Goal: Complete application form: Complete application form

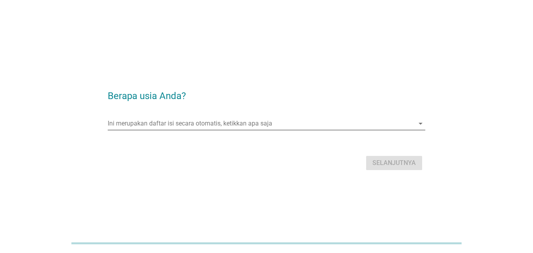
click at [272, 123] on input "Ini merupakan daftar isi secara otomatis, ketikkan apa saja" at bounding box center [261, 123] width 306 height 13
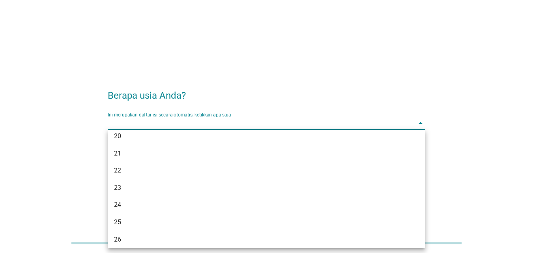
scroll to position [118, 0]
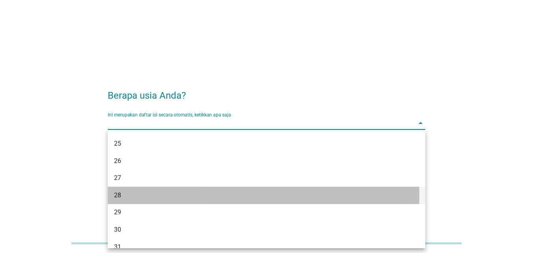
click at [168, 190] on div "28" at bounding box center [254, 194] width 280 height 9
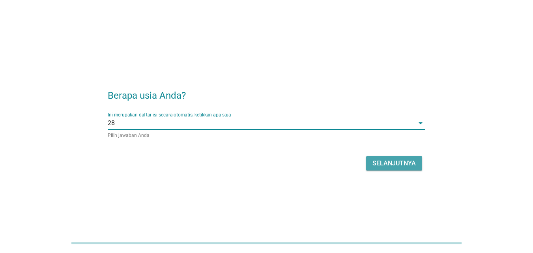
click at [403, 160] on div "Selanjutnya" at bounding box center [393, 163] width 43 height 9
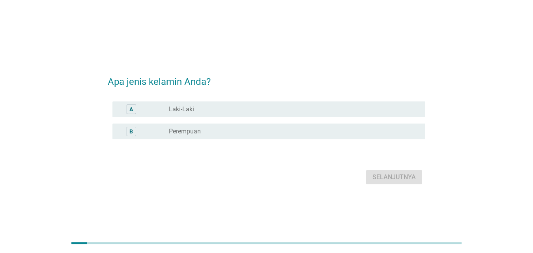
click at [205, 113] on div "radio_button_unchecked Laki-Laki" at bounding box center [291, 109] width 244 height 8
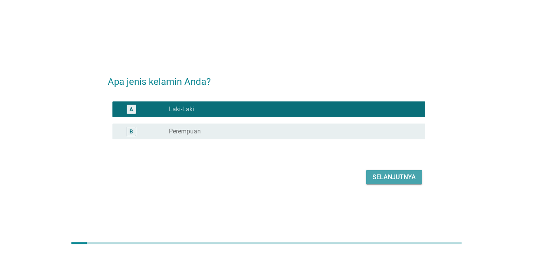
click at [411, 179] on div "Selanjutnya" at bounding box center [393, 176] width 43 height 9
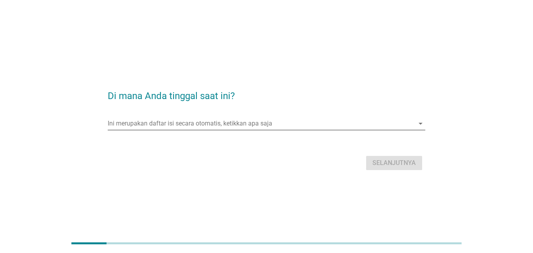
click at [210, 124] on input "Ini merupakan daftar isi secara otomatis, ketikkan apa saja" at bounding box center [261, 123] width 306 height 13
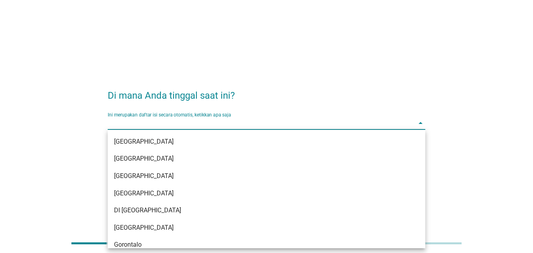
drag, startPoint x: 192, startPoint y: 210, endPoint x: 185, endPoint y: 228, distance: 18.5
click at [192, 211] on div "DI [GEOGRAPHIC_DATA]" at bounding box center [254, 209] width 280 height 9
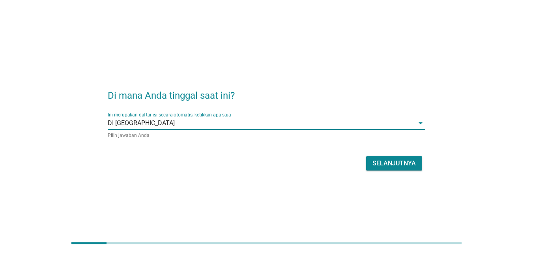
click at [186, 122] on input "Ini merupakan daftar isi secara otomatis, ketikkan apa saja" at bounding box center [294, 123] width 239 height 13
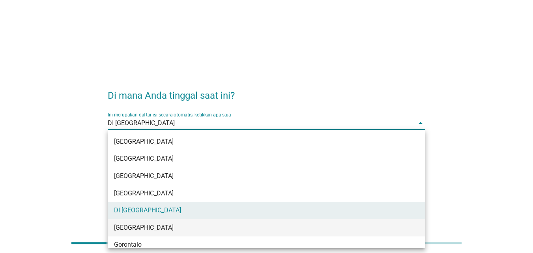
click at [157, 225] on div "[GEOGRAPHIC_DATA]" at bounding box center [254, 227] width 280 height 9
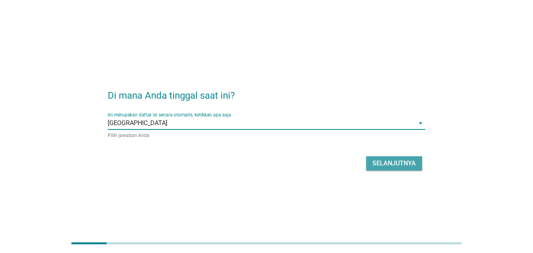
click at [391, 162] on div "Selanjutnya" at bounding box center [393, 163] width 43 height 9
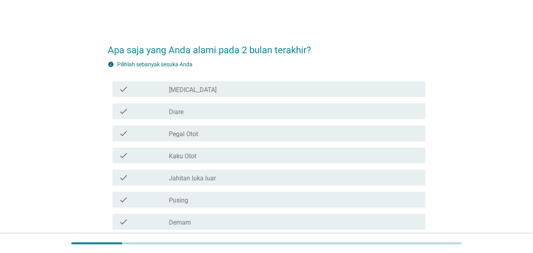
scroll to position [39, 0]
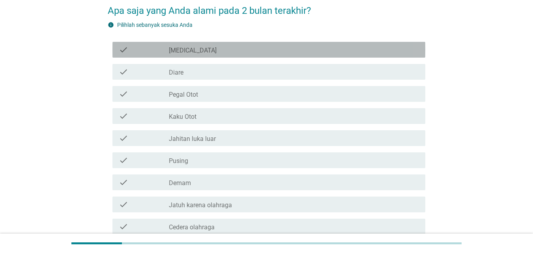
click at [213, 50] on div "check_box_outline_blank [MEDICAL_DATA]" at bounding box center [294, 49] width 250 height 9
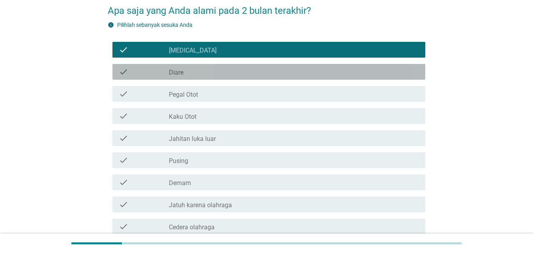
click at [212, 67] on div "check_box_outline_blank Diare" at bounding box center [294, 71] width 250 height 9
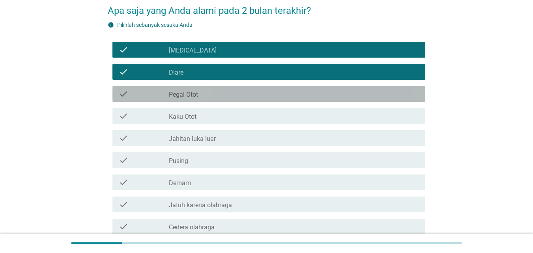
click at [218, 94] on div "check_box_outline_blank Pegal Otot" at bounding box center [294, 93] width 250 height 9
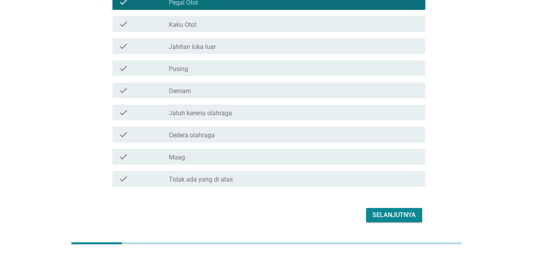
scroll to position [117, 0]
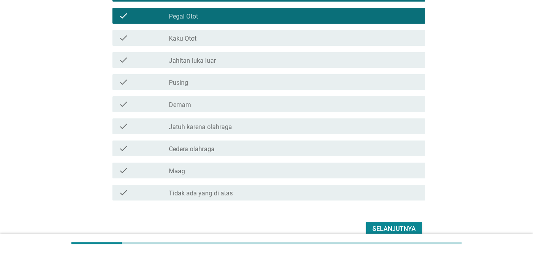
click at [203, 39] on div "check_box_outline_blank Kaku Otot" at bounding box center [294, 37] width 250 height 9
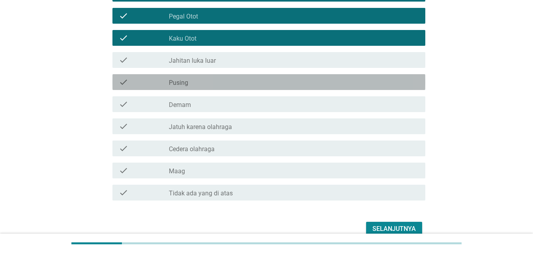
click at [201, 81] on div "check_box_outline_blank Pusing" at bounding box center [294, 81] width 250 height 9
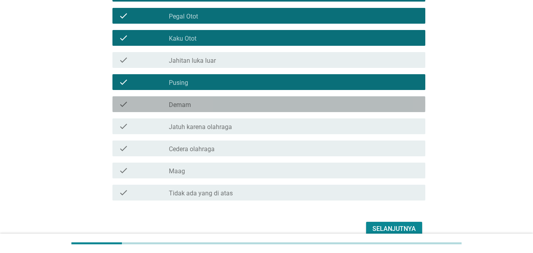
click at [199, 99] on div "check_box_outline_blank Demam" at bounding box center [294, 103] width 250 height 9
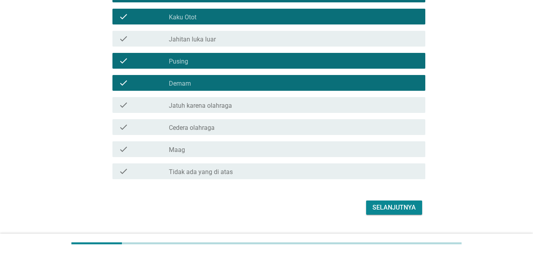
scroll to position [157, 0]
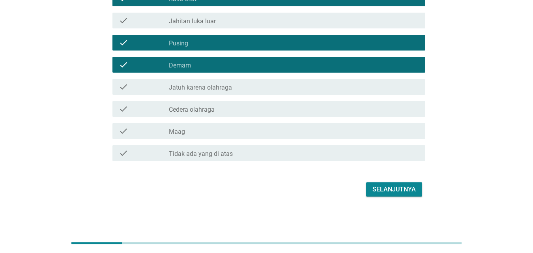
click at [186, 135] on div "check_box_outline_blank Maag" at bounding box center [294, 130] width 250 height 9
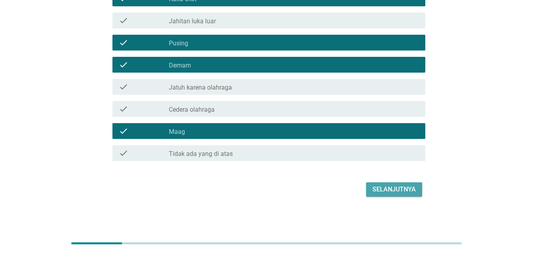
click at [400, 188] on div "Selanjutnya" at bounding box center [393, 189] width 43 height 9
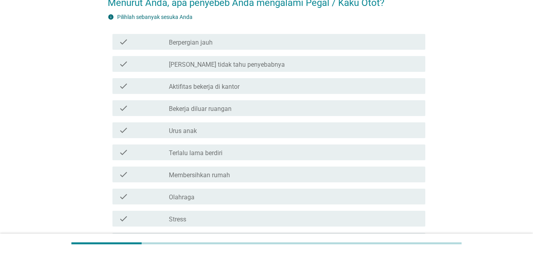
scroll to position [79, 0]
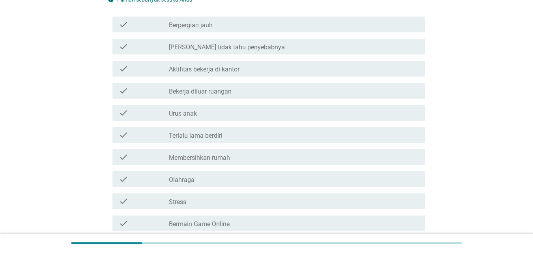
click at [214, 70] on label "Aktifitas bekerja di kantor" at bounding box center [204, 69] width 71 height 8
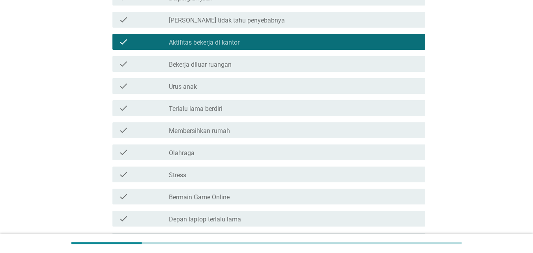
scroll to position [118, 0]
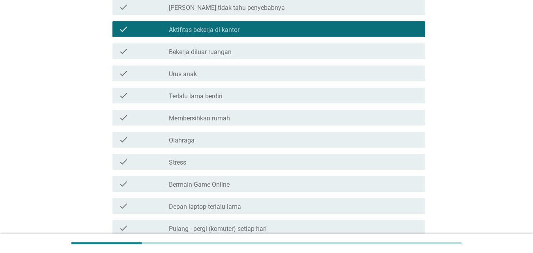
click at [220, 53] on label "Bekerja diluar ruangan" at bounding box center [200, 52] width 63 height 8
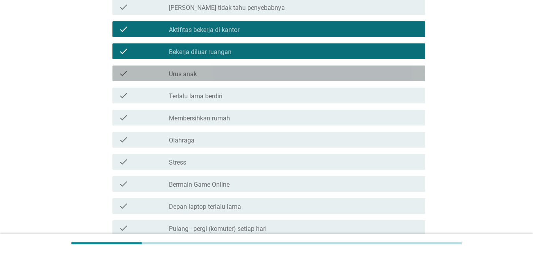
click at [213, 76] on div "check_box_outline_blank Urus anak" at bounding box center [294, 73] width 250 height 9
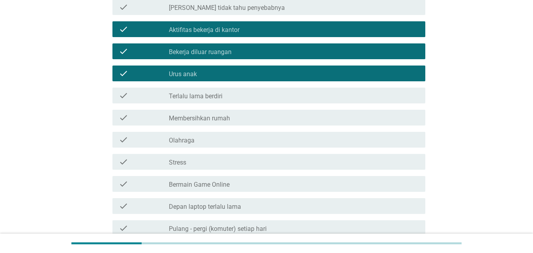
click at [213, 118] on label "Membersihkan rumah" at bounding box center [199, 118] width 61 height 8
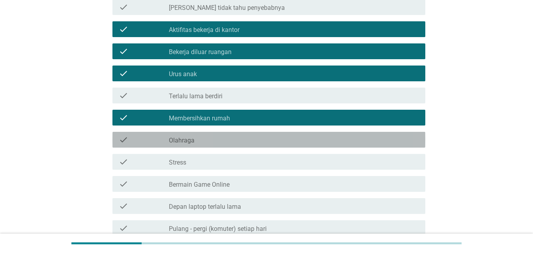
click at [202, 145] on div "check check_box_outline_blank Olahraga" at bounding box center [268, 140] width 313 height 16
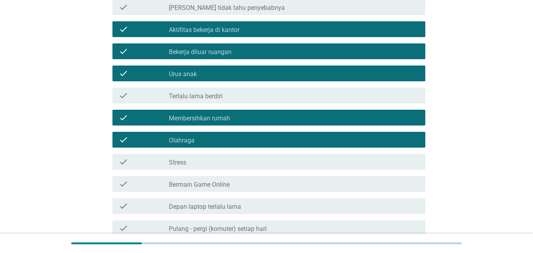
click at [202, 151] on div "check check_box_outline_blank Stress" at bounding box center [266, 162] width 317 height 22
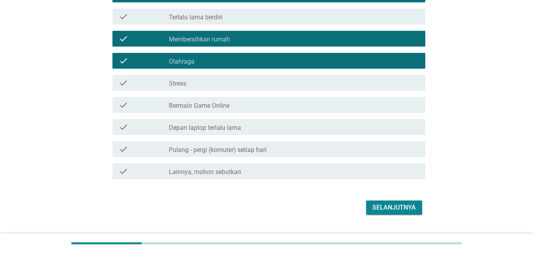
scroll to position [215, 0]
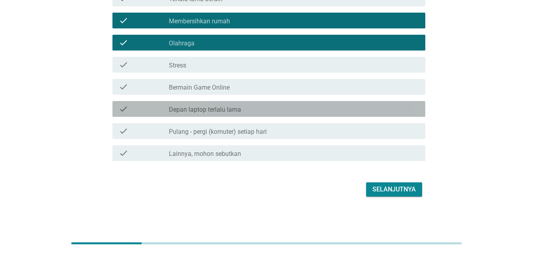
click at [201, 110] on label "Depan laptop terlalu lama" at bounding box center [205, 110] width 72 height 8
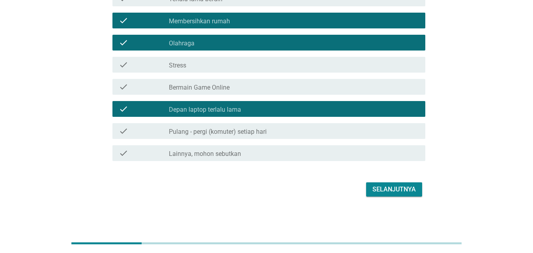
click at [201, 125] on div "check check_box_outline_blank Pulang - pergi (komuter) setiap hari" at bounding box center [268, 131] width 313 height 16
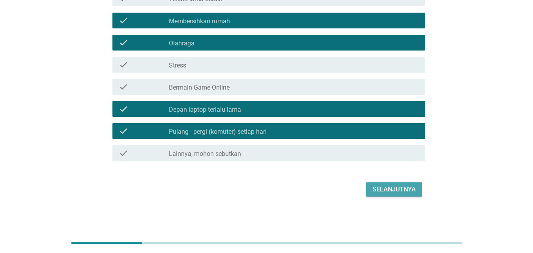
click at [388, 185] on div "Selanjutnya" at bounding box center [393, 189] width 43 height 9
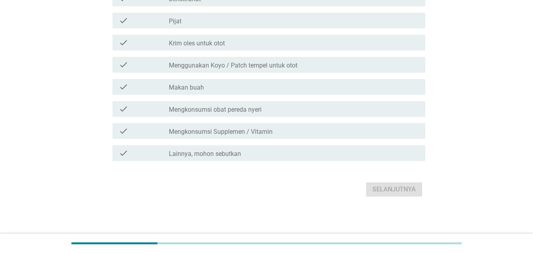
scroll to position [0, 0]
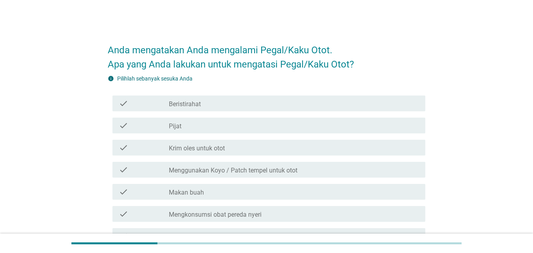
click at [223, 105] on div "check_box_outline_blank Beristirahat" at bounding box center [294, 103] width 250 height 9
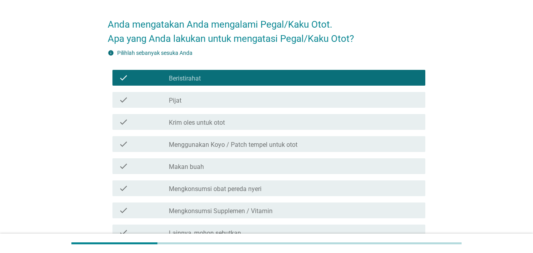
scroll to position [39, 0]
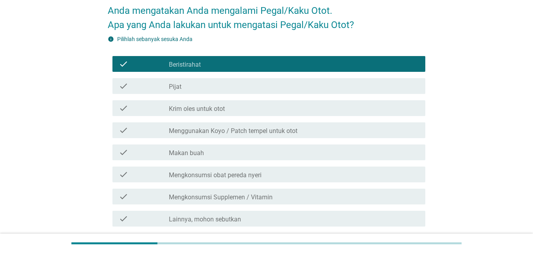
click at [214, 94] on div "check check_box_outline_blank Pijat" at bounding box center [266, 86] width 317 height 22
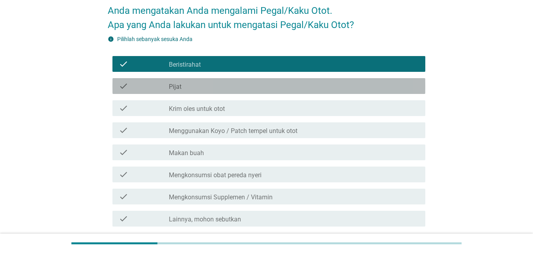
click at [214, 91] on div "check check_box_outline_blank Pijat" at bounding box center [268, 86] width 313 height 16
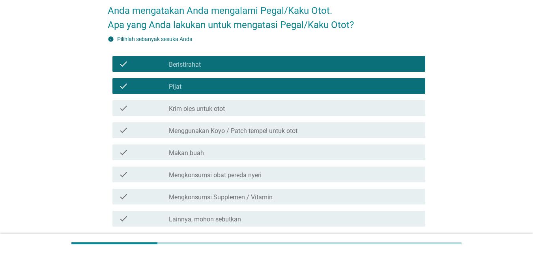
click at [212, 110] on label "Krim oles untuk otot" at bounding box center [197, 109] width 56 height 8
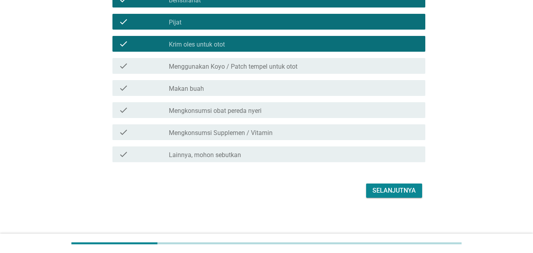
scroll to position [105, 0]
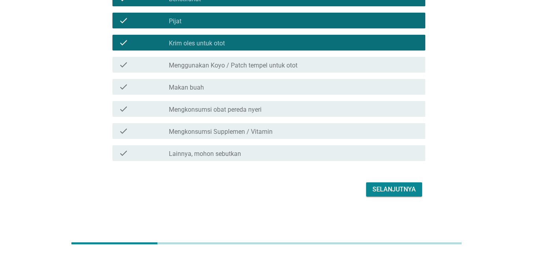
click at [242, 67] on label "Menggunakan Koyo / Patch tempel untuk otot" at bounding box center [233, 66] width 129 height 8
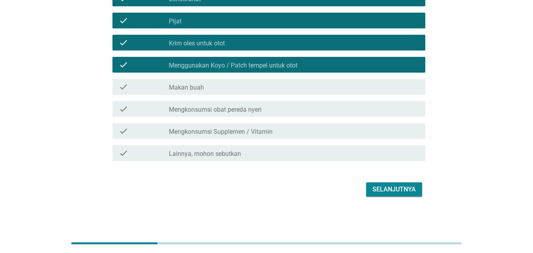
click at [233, 91] on div "check check_box_outline_blank Makan buah" at bounding box center [268, 87] width 313 height 16
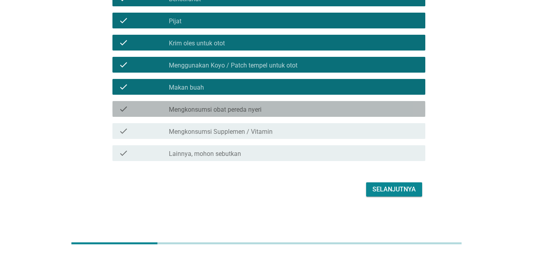
click at [232, 107] on label "Mengkonsumsi obat pereda nyeri" at bounding box center [215, 110] width 93 height 8
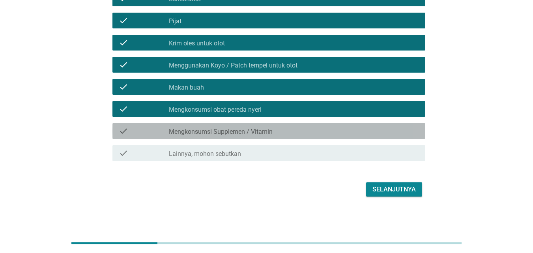
click at [232, 134] on label "Mengkonsumsi Supplemen / Vitamin" at bounding box center [221, 132] width 104 height 8
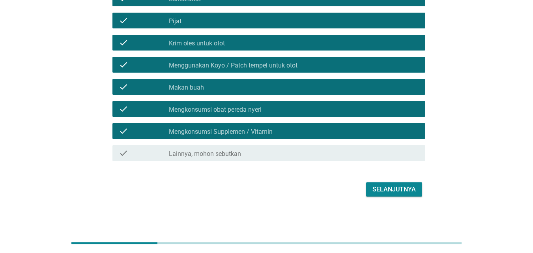
click at [420, 191] on button "Selanjutnya" at bounding box center [394, 189] width 56 height 14
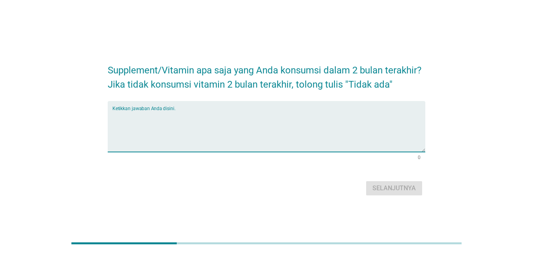
click at [257, 117] on textarea "Ketikkan jawaban Anda disini." at bounding box center [268, 130] width 313 height 41
type textarea "wert"
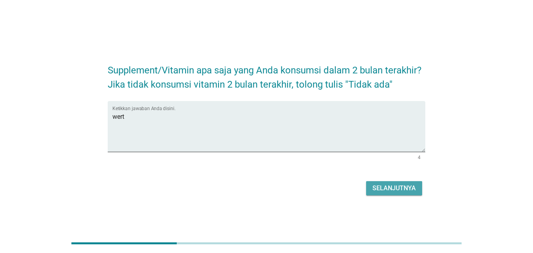
click at [401, 191] on div "Selanjutnya" at bounding box center [393, 187] width 43 height 9
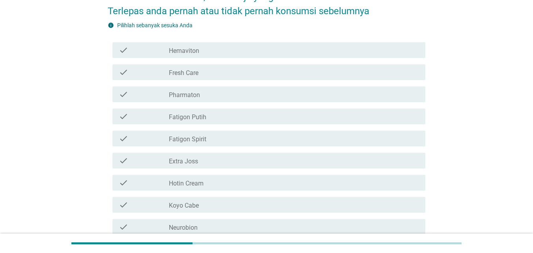
scroll to position [39, 0]
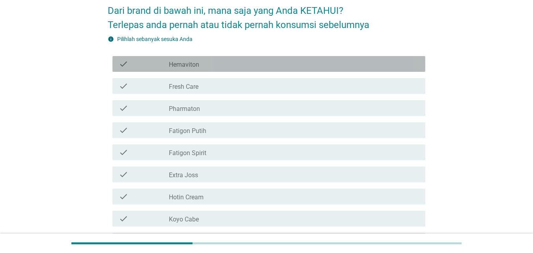
click at [217, 65] on div "check_box_outline_blank Hemaviton" at bounding box center [294, 63] width 250 height 9
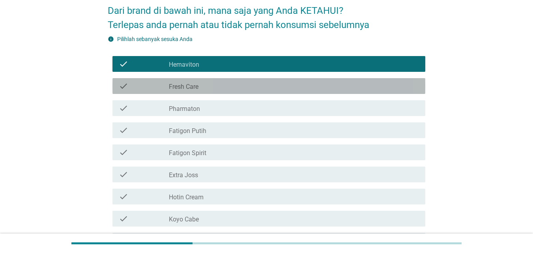
click at [211, 85] on div "check_box_outline_blank Fresh Care" at bounding box center [294, 85] width 250 height 9
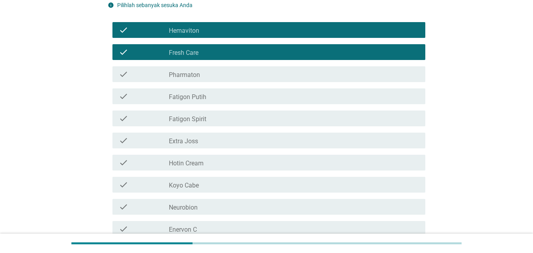
scroll to position [118, 0]
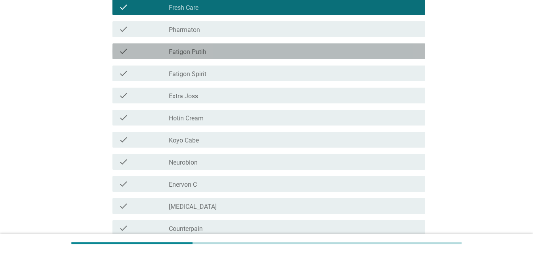
click at [196, 48] on label "Fatigon Putih" at bounding box center [187, 52] width 37 height 8
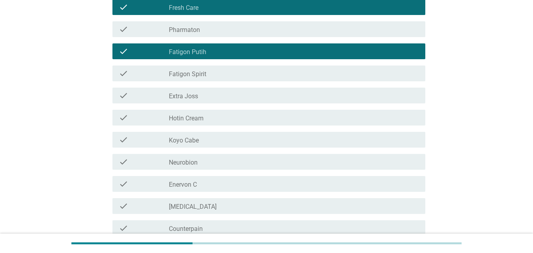
click at [197, 74] on label "Fatigon Spirit" at bounding box center [187, 74] width 37 height 8
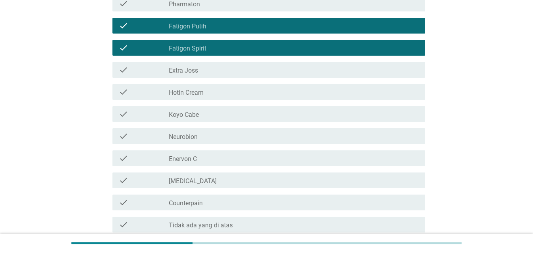
scroll to position [158, 0]
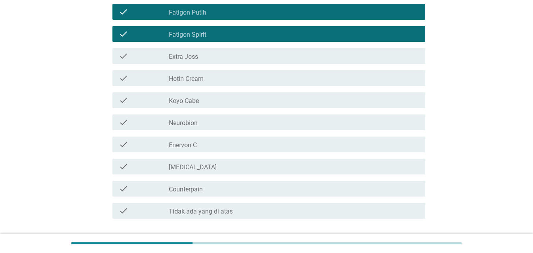
click at [198, 60] on label "Extra Joss" at bounding box center [183, 57] width 29 height 8
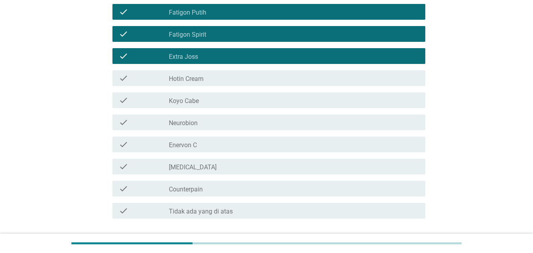
click at [200, 99] on div "check_box_outline_blank Koyo Cabe" at bounding box center [294, 99] width 250 height 9
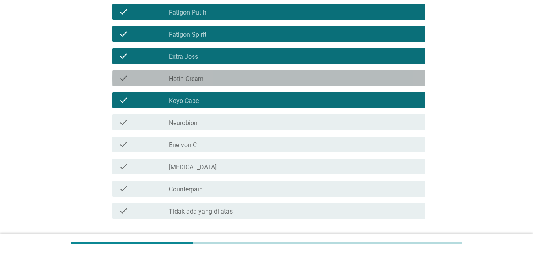
click at [205, 78] on div "check_box_outline_blank Hotin Cream" at bounding box center [294, 77] width 250 height 9
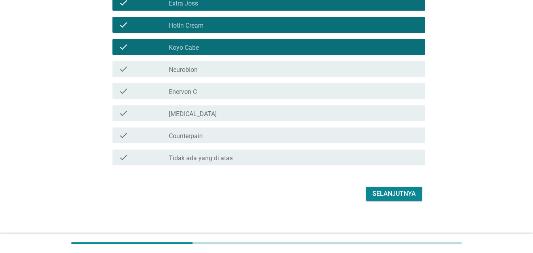
scroll to position [215, 0]
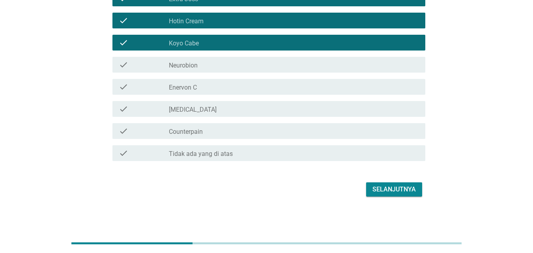
click at [205, 65] on div "check_box_outline_blank Neurobion" at bounding box center [294, 64] width 250 height 9
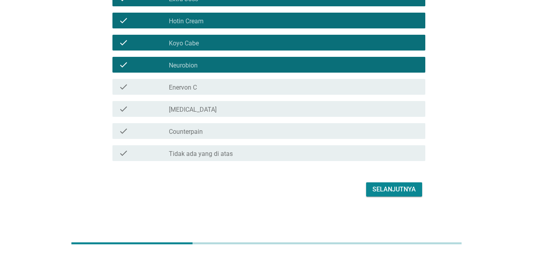
click at [200, 86] on div "check_box_outline_blank Enervon C" at bounding box center [294, 86] width 250 height 9
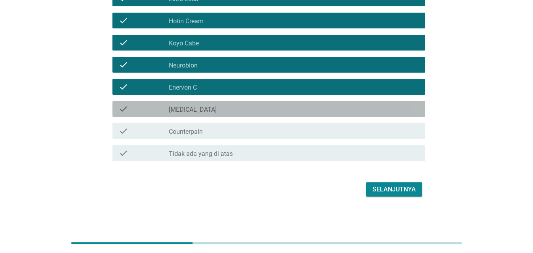
click at [198, 113] on div "check_box_outline_blank [MEDICAL_DATA]" at bounding box center [294, 108] width 250 height 9
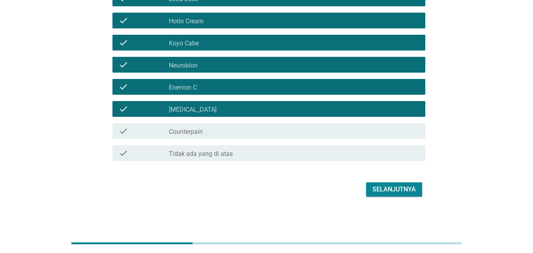
click at [410, 192] on div "Selanjutnya" at bounding box center [393, 189] width 43 height 9
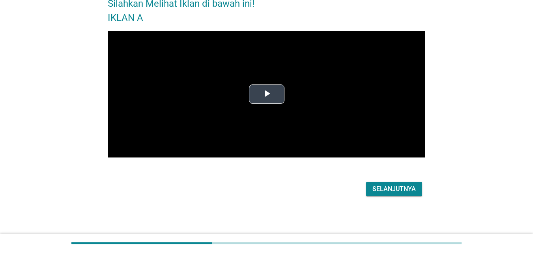
scroll to position [0, 0]
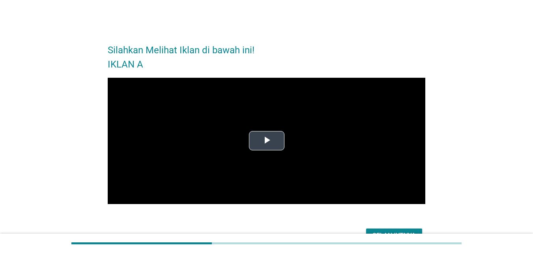
click at [279, 126] on video "Video Player" at bounding box center [266, 141] width 317 height 127
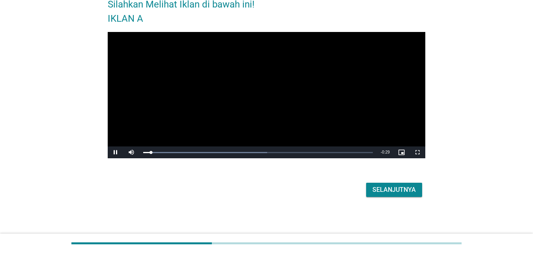
scroll to position [47, 0]
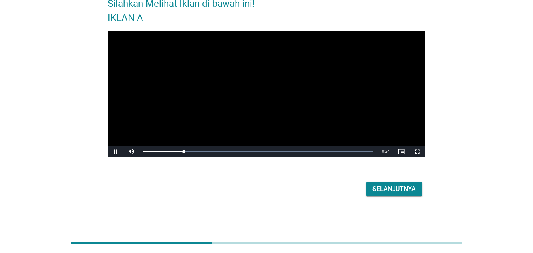
click at [381, 192] on div "Selanjutnya" at bounding box center [393, 188] width 43 height 9
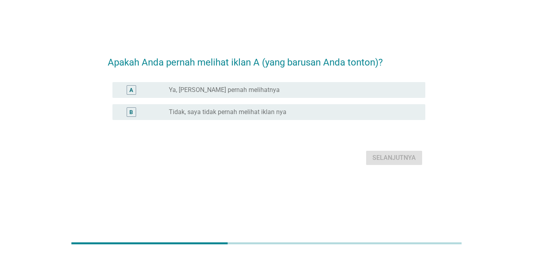
scroll to position [0, 0]
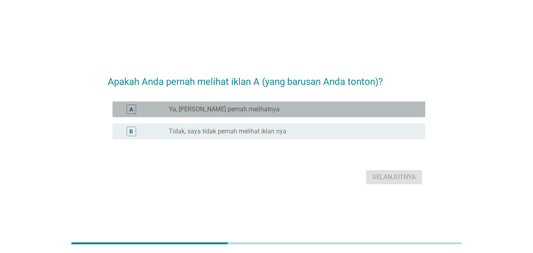
click at [248, 110] on label "Ya, [PERSON_NAME] pernah melihatnya" at bounding box center [224, 109] width 111 height 8
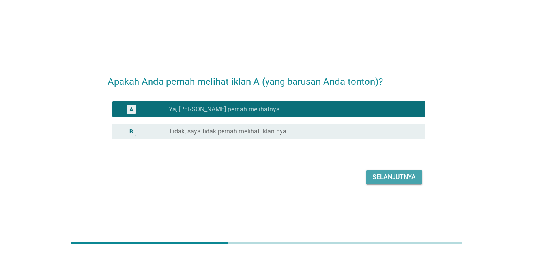
click at [399, 178] on div "Selanjutnya" at bounding box center [393, 176] width 43 height 9
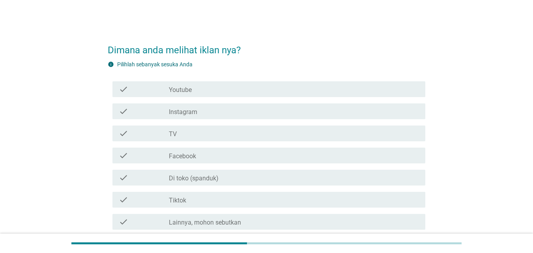
drag, startPoint x: 238, startPoint y: 103, endPoint x: 238, endPoint y: 98, distance: 4.3
click at [238, 102] on div "check check_box_outline_blank Instagram" at bounding box center [266, 111] width 317 height 22
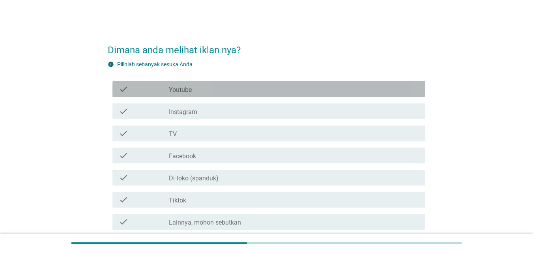
click at [238, 97] on div "check check_box_outline_blank Youtube" at bounding box center [268, 89] width 313 height 16
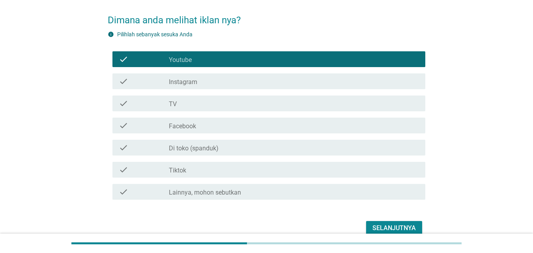
scroll to position [69, 0]
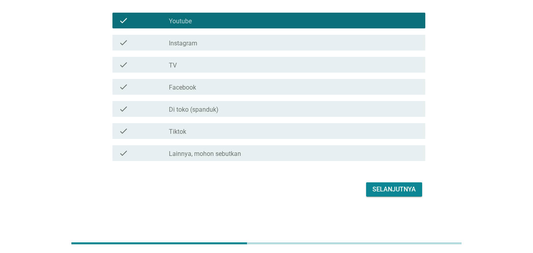
click at [394, 195] on button "Selanjutnya" at bounding box center [394, 189] width 56 height 14
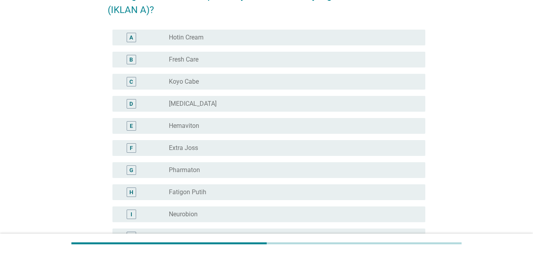
scroll to position [0, 0]
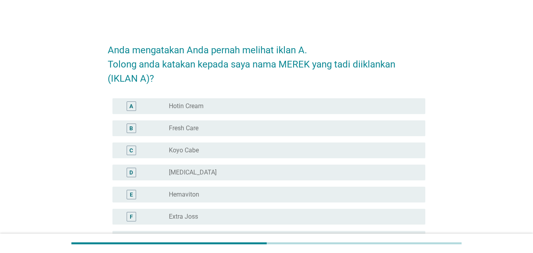
click at [183, 125] on label "Fresh Care" at bounding box center [184, 128] width 30 height 8
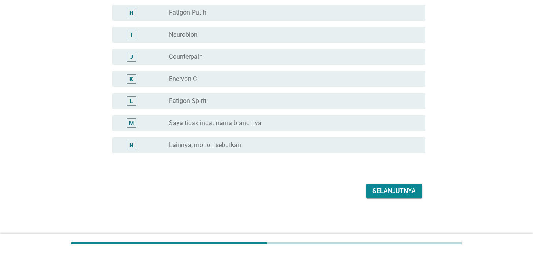
scroll to position [250, 0]
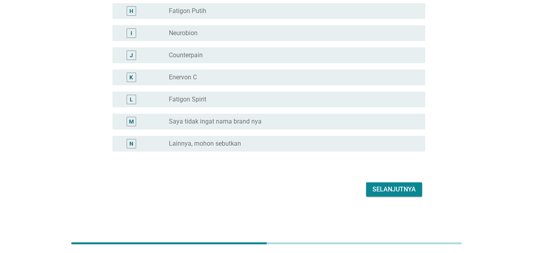
click at [416, 194] on button "Selanjutnya" at bounding box center [394, 189] width 56 height 14
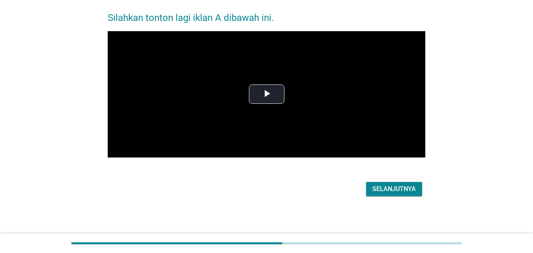
scroll to position [0, 0]
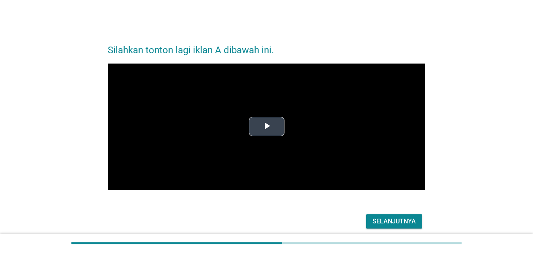
click at [267, 127] on span "Video Player" at bounding box center [267, 127] width 0 height 0
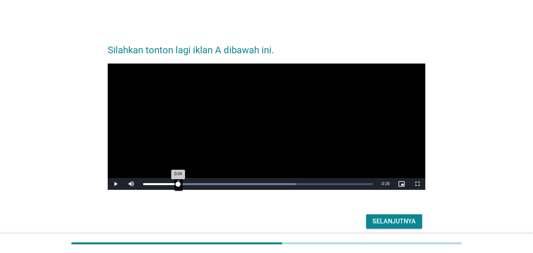
click at [178, 181] on div "Loaded : 66.54% 0:04 0:04" at bounding box center [257, 184] width 237 height 12
click at [210, 183] on div "Loaded : 79.84% 0:08 0:04" at bounding box center [257, 184] width 229 height 2
click at [258, 186] on div "Loaded : 79.84% 0:15 0:09" at bounding box center [257, 184] width 237 height 12
click at [407, 223] on div "Selanjutnya" at bounding box center [393, 220] width 43 height 9
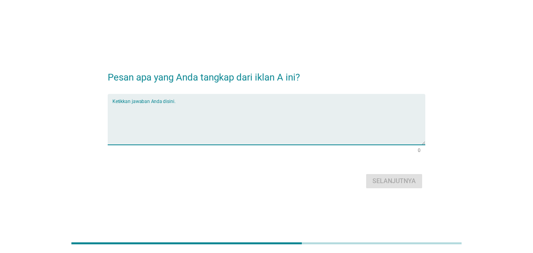
click at [241, 123] on textarea "Ketikkan jawaban Anda disini." at bounding box center [268, 123] width 313 height 41
type textarea "promoosi produk"
click at [377, 175] on button "Selanjutnya" at bounding box center [394, 181] width 56 height 14
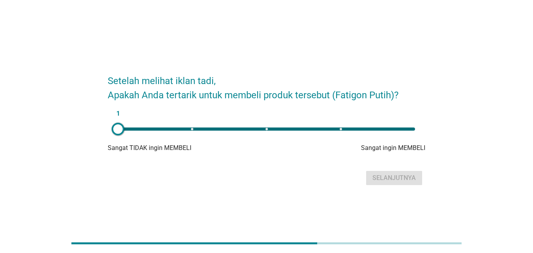
click at [354, 128] on div "1" at bounding box center [266, 128] width 297 height 3
type input "4"
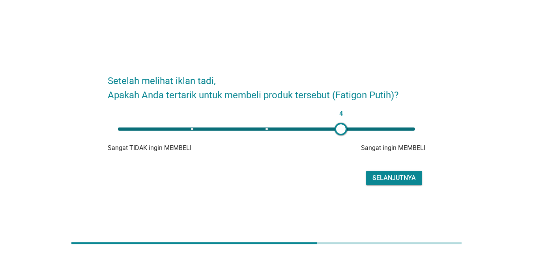
click at [343, 130] on div "4" at bounding box center [266, 128] width 297 height 3
click at [415, 190] on div "Setelah melihat iklan tadi, Apakah Anda tertarik untuk membeli produk tersebut …" at bounding box center [266, 127] width 330 height 134
click at [416, 183] on button "Selanjutnya" at bounding box center [394, 178] width 56 height 14
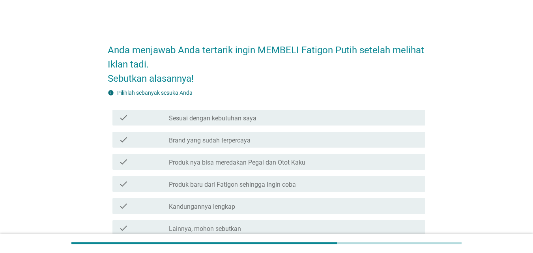
scroll to position [39, 0]
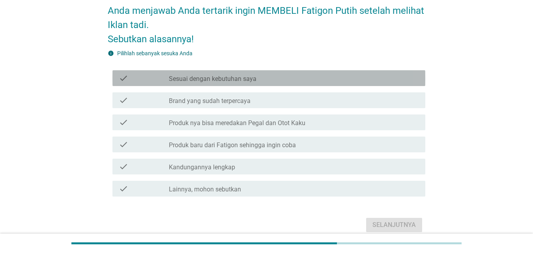
click at [257, 81] on div "check_box_outline_blank Sesuai dengan kebutuhan saya" at bounding box center [294, 77] width 250 height 9
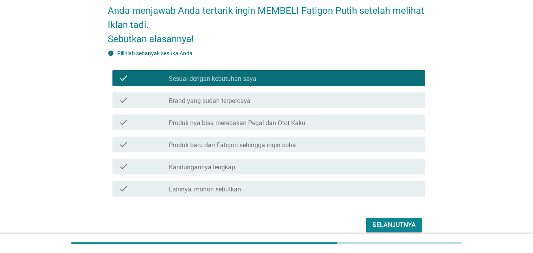
click at [248, 101] on label "Brand yang sudah terpercaya" at bounding box center [210, 101] width 82 height 8
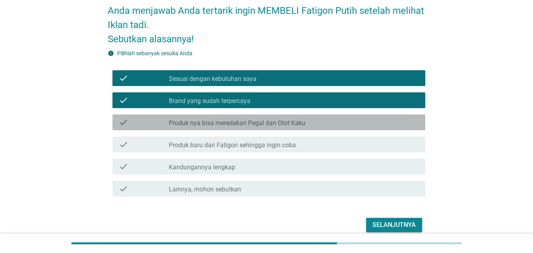
click at [226, 124] on label "Produk nya bisa meredakan Pegal dan Otot Kaku" at bounding box center [237, 123] width 136 height 8
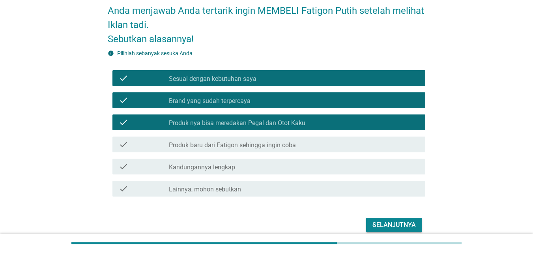
click at [226, 148] on label "Produk baru dari Fatigon sehingga ingin coba" at bounding box center [232, 145] width 127 height 8
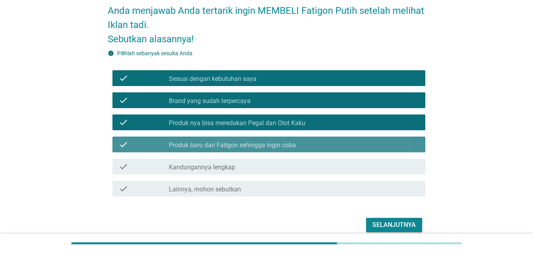
click at [223, 168] on label "Kandungannya lengkap" at bounding box center [202, 167] width 66 height 8
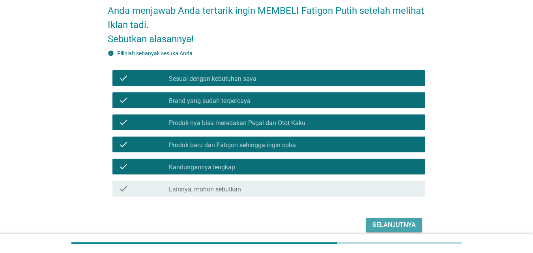
click at [410, 229] on div "Selanjutnya" at bounding box center [393, 224] width 43 height 9
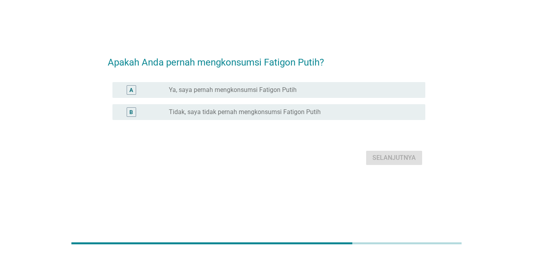
scroll to position [0, 0]
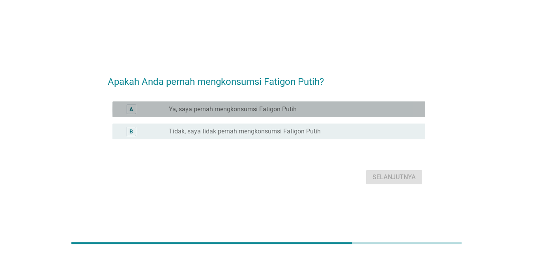
click at [277, 112] on label "Ya, saya pernah mengkonsumsi Fatigon Putih" at bounding box center [233, 109] width 128 height 8
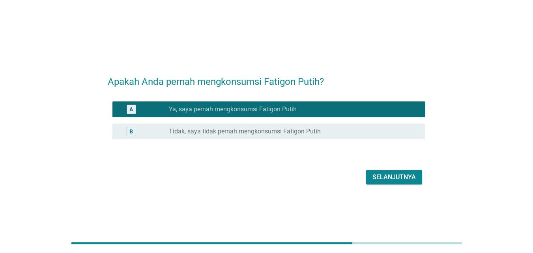
click at [380, 176] on div "Selanjutnya" at bounding box center [393, 176] width 43 height 9
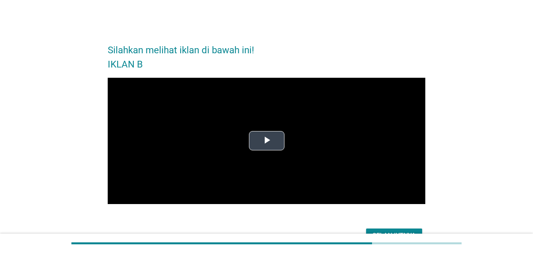
click at [297, 152] on video "Video Player" at bounding box center [266, 141] width 317 height 127
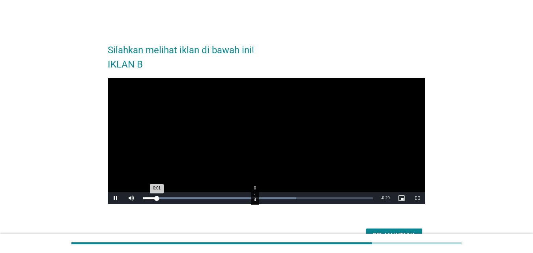
click at [254, 196] on div "Loaded : 66.54% 0:14 0:01" at bounding box center [257, 198] width 237 height 12
click at [270, 198] on div "0:16" at bounding box center [270, 198] width 0 height 2
click at [416, 229] on button "Selanjutnya" at bounding box center [394, 235] width 56 height 14
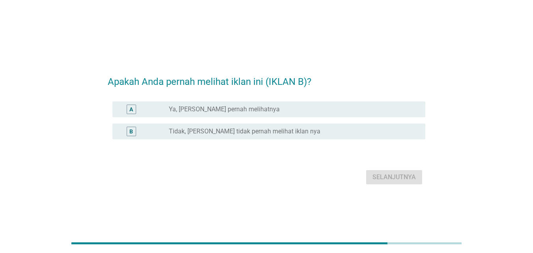
drag, startPoint x: 251, startPoint y: 107, endPoint x: 285, endPoint y: 122, distance: 37.6
click at [251, 107] on label "Ya, [PERSON_NAME] pernah melihatnya" at bounding box center [224, 109] width 111 height 8
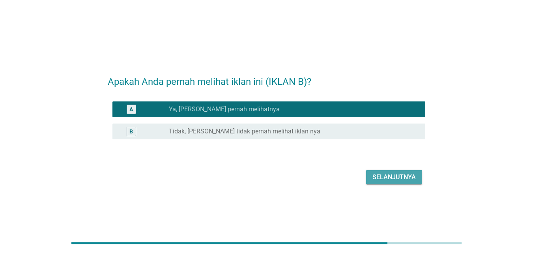
click at [388, 173] on div "Selanjutnya" at bounding box center [393, 176] width 43 height 9
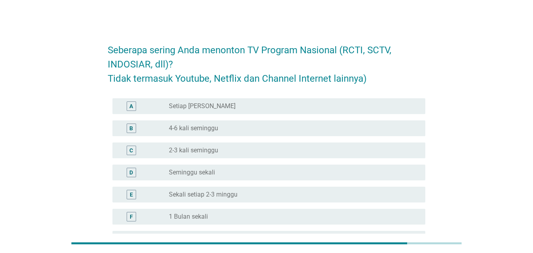
click at [224, 110] on div "radio_button_unchecked Setiap Hari" at bounding box center [291, 106] width 244 height 8
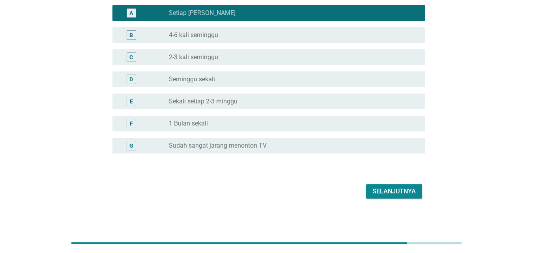
scroll to position [95, 0]
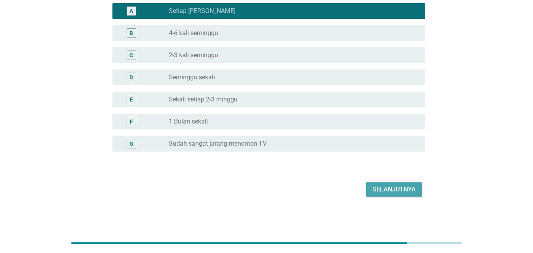
click at [384, 183] on button "Selanjutnya" at bounding box center [394, 189] width 56 height 14
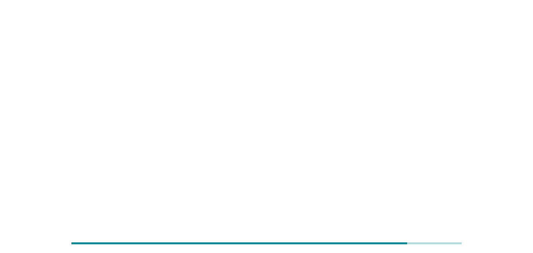
scroll to position [0, 0]
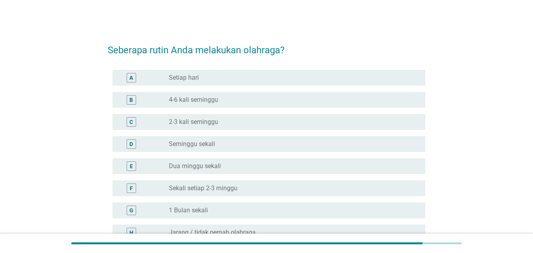
click at [218, 123] on label "2-3 kali seminggu" at bounding box center [193, 122] width 49 height 8
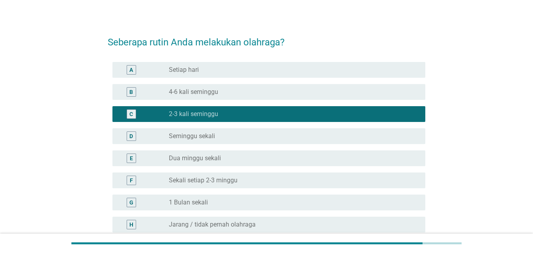
scroll to position [89, 0]
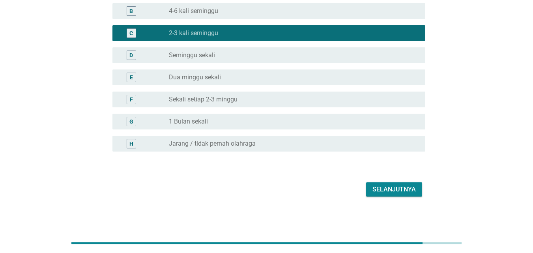
click at [397, 195] on button "Selanjutnya" at bounding box center [394, 189] width 56 height 14
